Goal: Find specific page/section: Find specific page/section

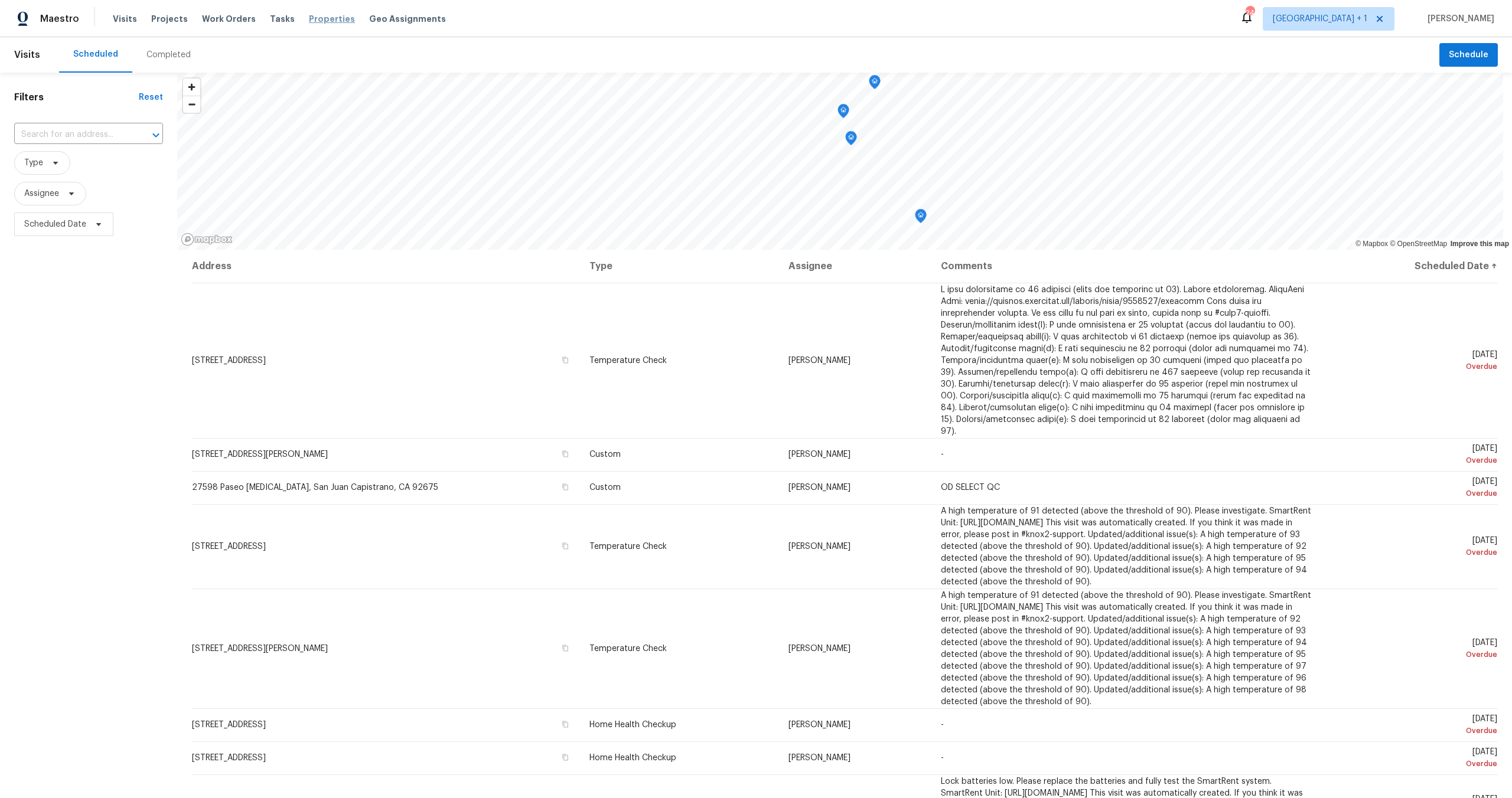
click at [327, 20] on span "Properties" at bounding box center [332, 19] width 46 height 12
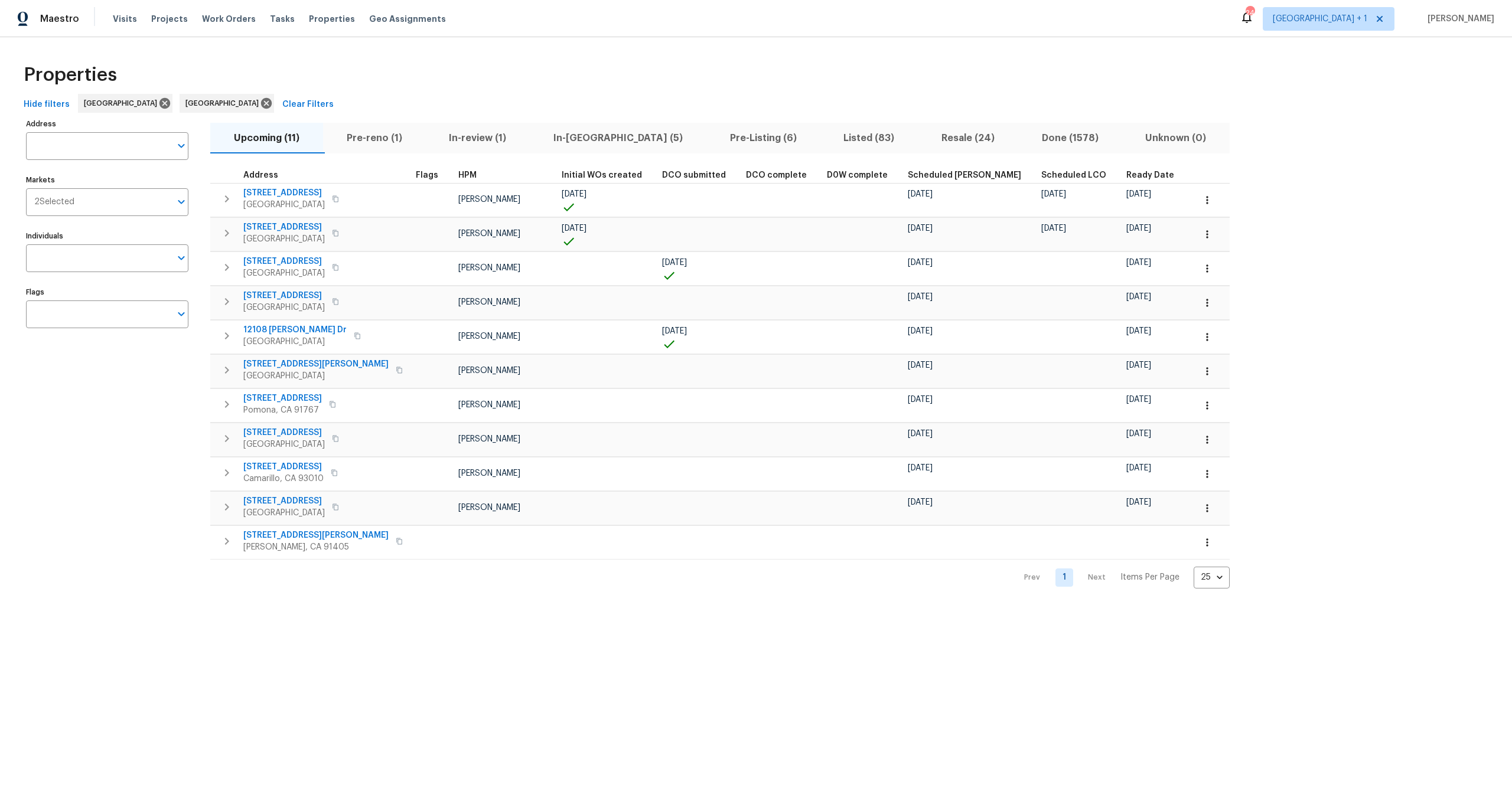
click at [613, 74] on div "Properties" at bounding box center [756, 75] width 1474 height 38
click at [159, 103] on icon at bounding box center [165, 103] width 13 height 13
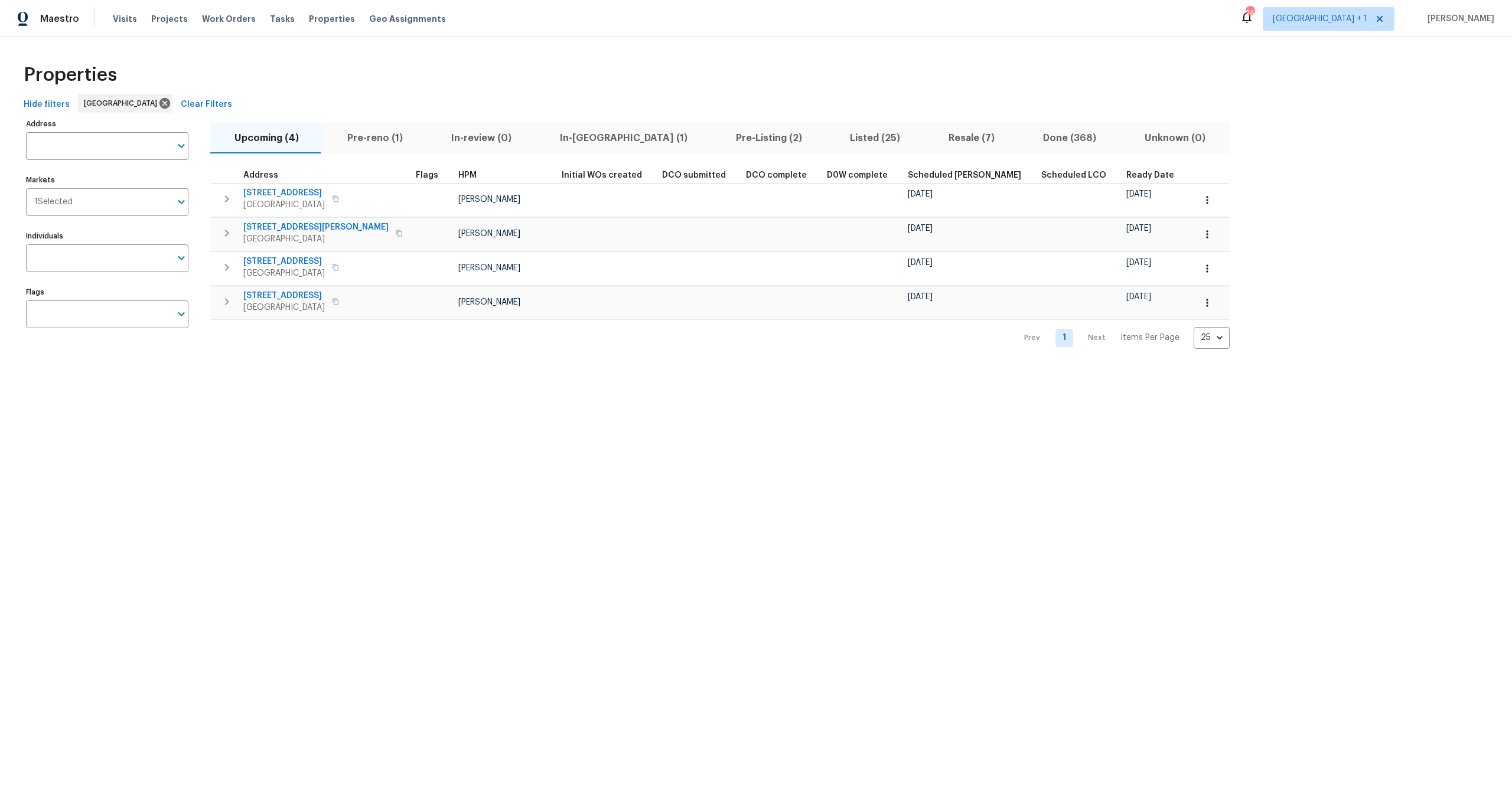
click at [409, 368] on html "Maestro Visits Projects Work Orders Tasks Properties Geo Assignments 24 [GEOGRA…" at bounding box center [756, 183] width 1512 height 368
click at [465, 368] on html "Maestro Visits Projects Work Orders Tasks Properties Geo Assignments 24 [GEOGRA…" at bounding box center [756, 183] width 1512 height 368
click at [267, 82] on div "Properties" at bounding box center [756, 75] width 1474 height 38
click at [262, 70] on div "Properties" at bounding box center [756, 75] width 1474 height 38
click at [267, 76] on div "Properties" at bounding box center [756, 75] width 1474 height 38
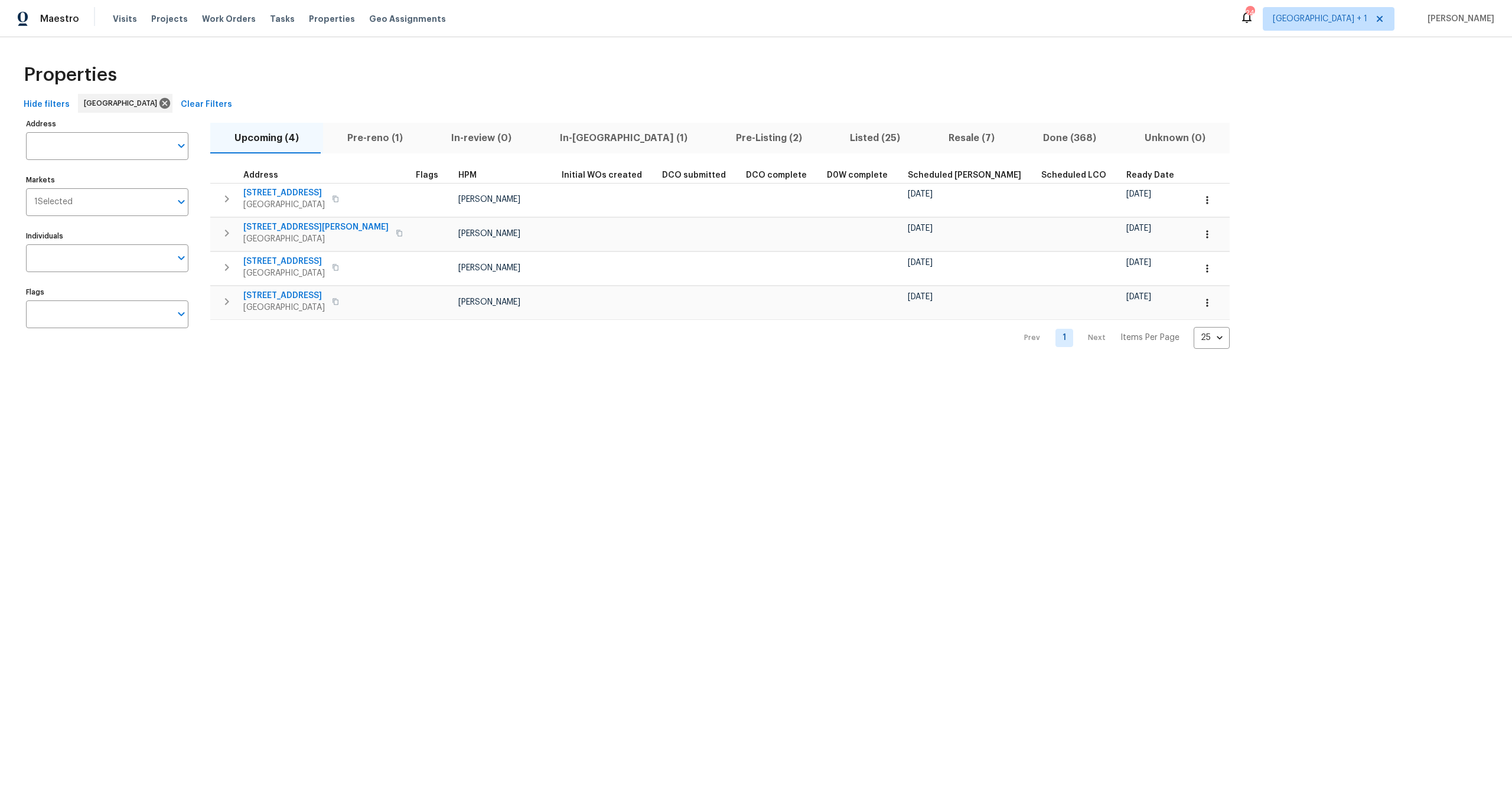
click at [363, 57] on div "Properties" at bounding box center [756, 75] width 1474 height 38
click at [370, 79] on div "Properties" at bounding box center [756, 75] width 1474 height 38
click at [351, 70] on div "Properties" at bounding box center [756, 75] width 1474 height 38
click at [274, 82] on div "Properties" at bounding box center [756, 75] width 1474 height 38
